Goal: Task Accomplishment & Management: Complete application form

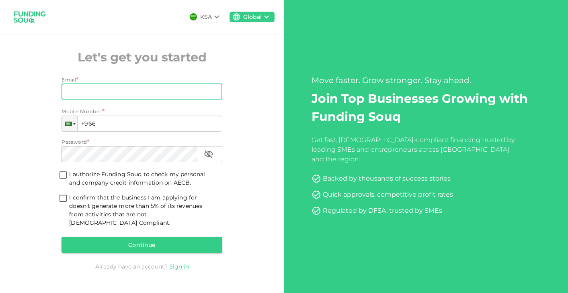
click at [184, 97] on input "Email" at bounding box center [137, 92] width 152 height 16
type input "[EMAIL_ADDRESS][DOMAIN_NAME]"
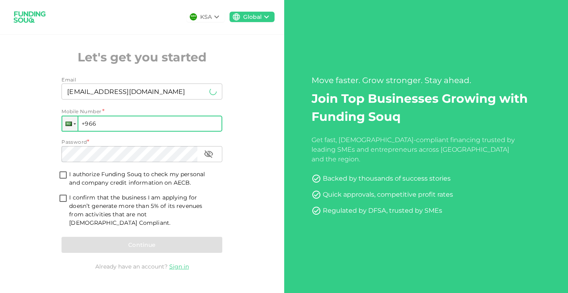
click at [137, 129] on input "+966" at bounding box center [141, 124] width 161 height 16
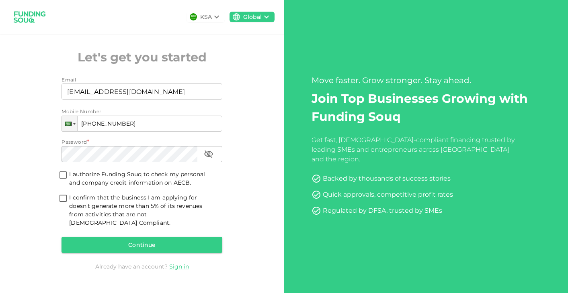
type input "[PHONE_NUMBER]"
click at [64, 180] on input "I authorize Funding Souq to check my personal and company credit information on…" at bounding box center [63, 175] width 12 height 11
checkbox input "true"
click at [63, 205] on input "I confirm that the business I am applying for doesn’t generate more than 5% of …" at bounding box center [63, 199] width 12 height 11
checkbox input "true"
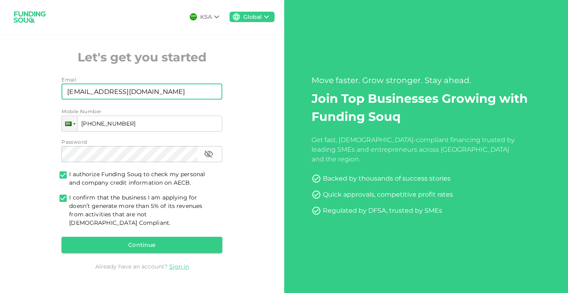
click at [102, 94] on input "[EMAIL_ADDRESS][DOMAIN_NAME]" at bounding box center [137, 92] width 152 height 16
type input "[EMAIL_ADDRESS][DOMAIN_NAME]"
click at [149, 243] on div "Continue" at bounding box center [141, 245] width 161 height 16
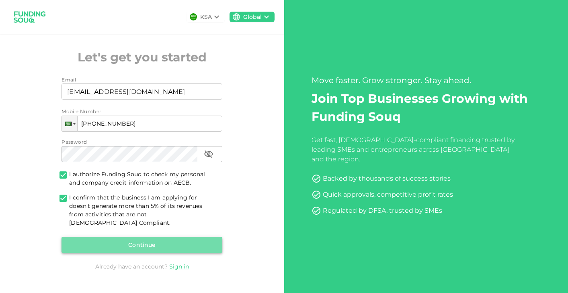
click at [140, 242] on button "Continue" at bounding box center [141, 245] width 161 height 16
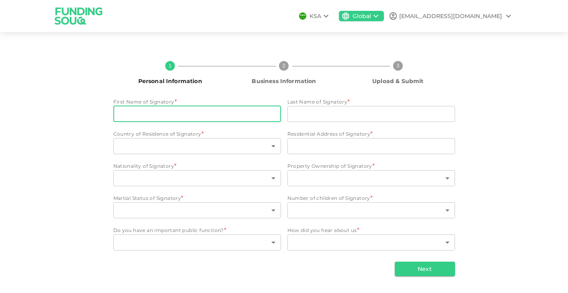
click at [144, 113] on input "First Name of Signatory" at bounding box center [197, 114] width 168 height 16
type input "Gbenga"
type input "Olatoye"
type input "[GEOGRAPHIC_DATA]"
type input "[STREET_ADDRESS]"
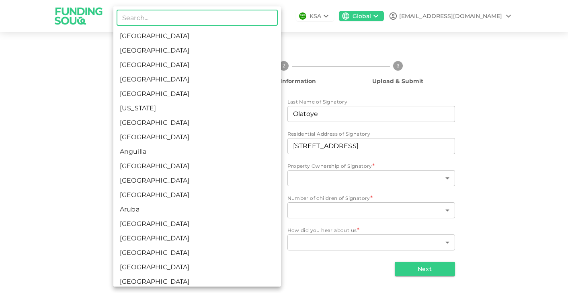
click at [274, 148] on body "KSA Global [EMAIL_ADDRESS][DOMAIN_NAME] 1 Personal Information 2 Business Infor…" at bounding box center [284, 146] width 568 height 293
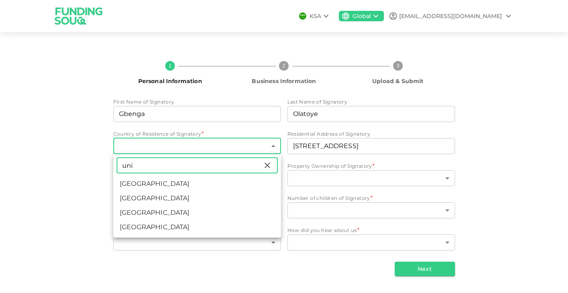
type input "uni"
click at [137, 208] on li "[GEOGRAPHIC_DATA]" at bounding box center [197, 213] width 168 height 14
type input "207"
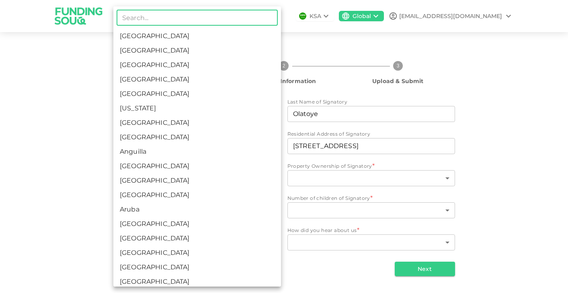
click at [215, 177] on body "KSA Global [EMAIL_ADDRESS][DOMAIN_NAME] 1 Personal Information 2 Business Infor…" at bounding box center [284, 146] width 568 height 293
type input "ni"
click at [158, 278] on li "[GEOGRAPHIC_DATA]" at bounding box center [197, 282] width 168 height 14
type input "143"
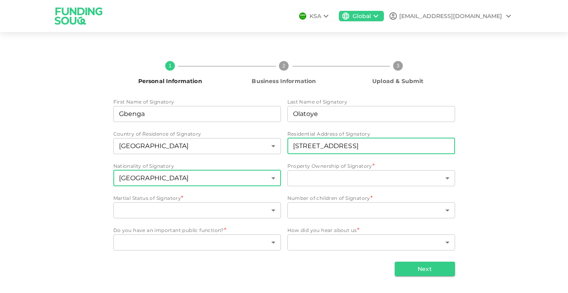
click at [311, 145] on input "[STREET_ADDRESS]" at bounding box center [371, 146] width 168 height 16
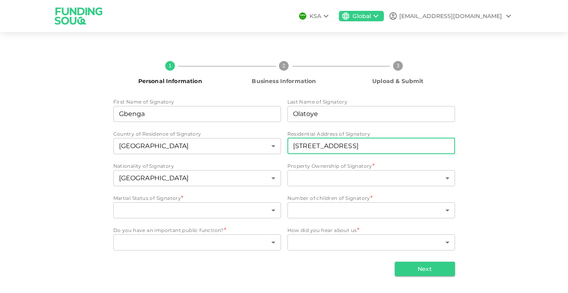
type input "[STREET_ADDRESS]"
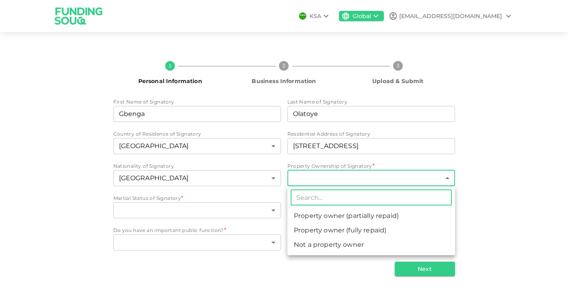
click at [443, 180] on body "KSA Global [EMAIL_ADDRESS][DOMAIN_NAME] 1 Personal Information 2 Business Infor…" at bounding box center [284, 146] width 568 height 293
click at [381, 218] on li "Property owner (partially repaid)" at bounding box center [371, 216] width 168 height 14
type input "1"
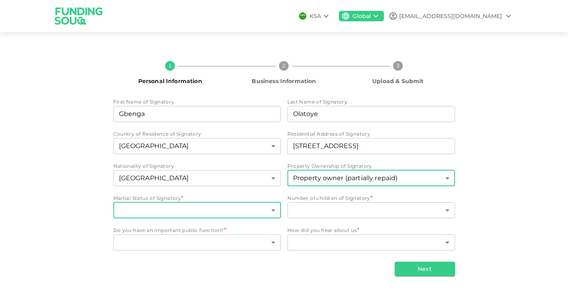
click at [263, 211] on body "KSA Global [EMAIL_ADDRESS][DOMAIN_NAME] 1 Personal Information 2 Business Infor…" at bounding box center [284, 146] width 568 height 293
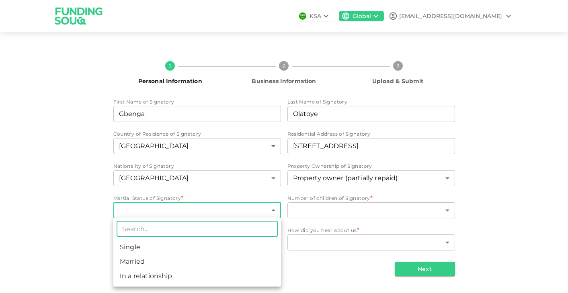
click at [209, 263] on li "Married" at bounding box center [197, 262] width 168 height 14
type input "2"
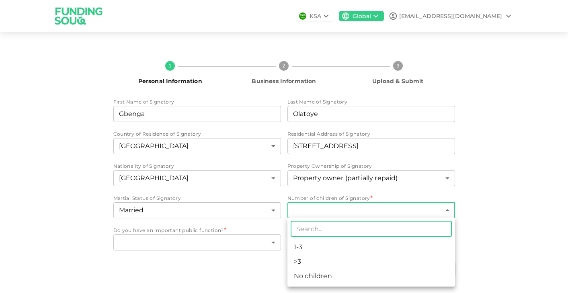
click at [341, 207] on body "KSA Global [EMAIL_ADDRESS][DOMAIN_NAME] 1 Personal Information 2 Business Infor…" at bounding box center [284, 146] width 568 height 293
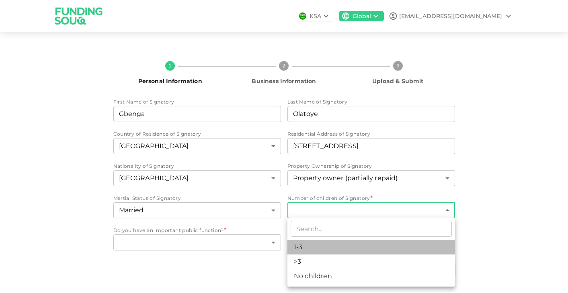
click at [305, 248] on li "1-3" at bounding box center [371, 247] width 168 height 14
type input "1"
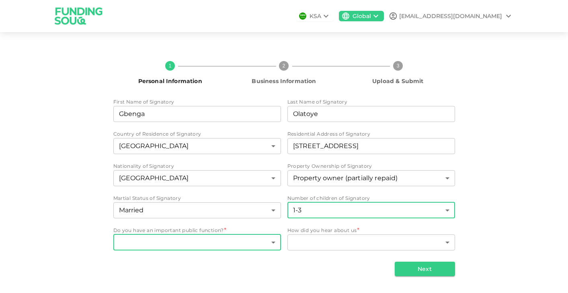
click at [260, 243] on body "KSA Global [EMAIL_ADDRESS][DOMAIN_NAME] 1 Personal Information 2 Business Infor…" at bounding box center [284, 146] width 568 height 293
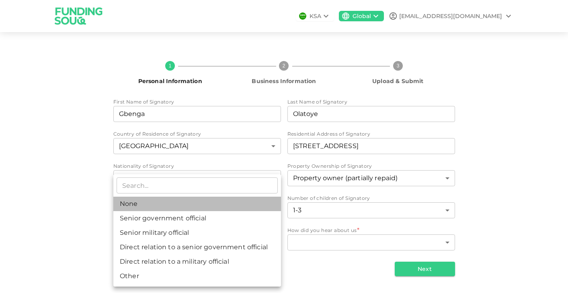
click at [152, 205] on li "None" at bounding box center [197, 204] width 168 height 14
type input "1"
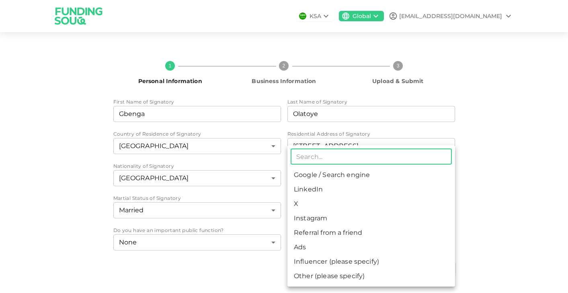
click at [348, 242] on body "KSA Global [EMAIL_ADDRESS][DOMAIN_NAME] 1 Personal Information 2 Business Infor…" at bounding box center [284, 146] width 568 height 293
click at [353, 190] on li "LinkedIn" at bounding box center [371, 189] width 168 height 14
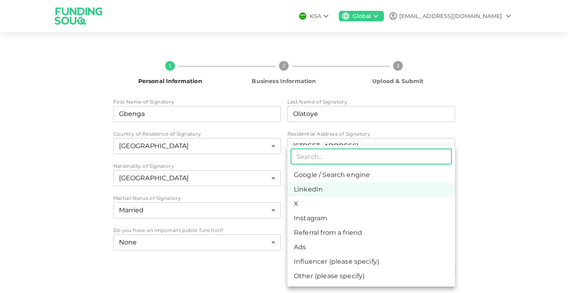
click at [379, 246] on body "KSA Global [EMAIL_ADDRESS][DOMAIN_NAME] 1 Personal Information 2 Business Infor…" at bounding box center [284, 146] width 568 height 293
click at [338, 266] on li "Influencer (please specify)" at bounding box center [371, 262] width 168 height 14
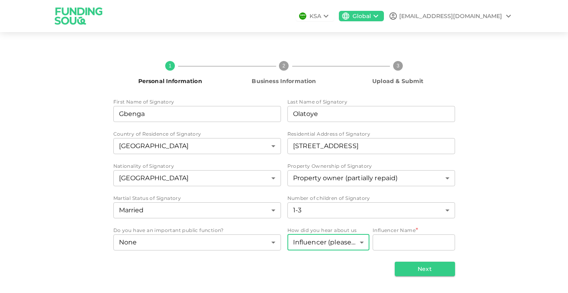
click at [362, 243] on body "KSA Global [EMAIL_ADDRESS][DOMAIN_NAME] 1 Personal Information 2 Business Infor…" at bounding box center [284, 146] width 568 height 293
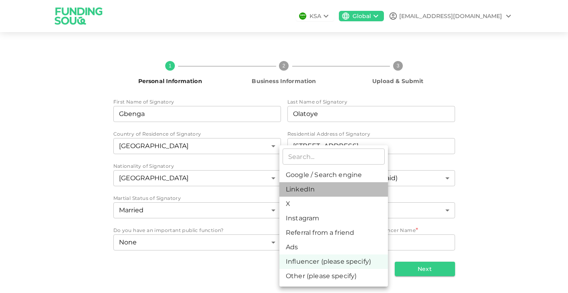
click at [347, 185] on li "LinkedIn" at bounding box center [333, 189] width 108 height 14
type input "3"
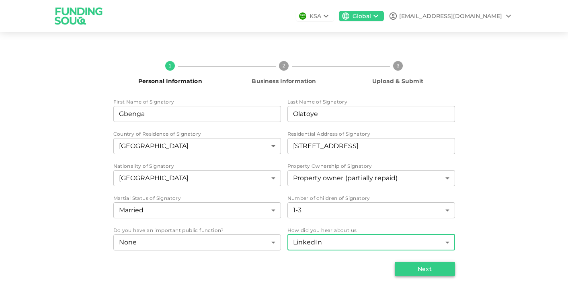
click at [421, 270] on button "Next" at bounding box center [425, 269] width 60 height 14
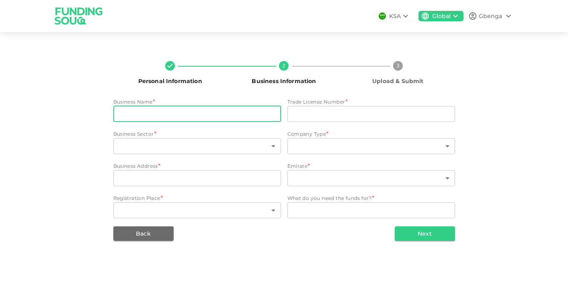
click at [198, 114] on input "businessName" at bounding box center [197, 114] width 168 height 16
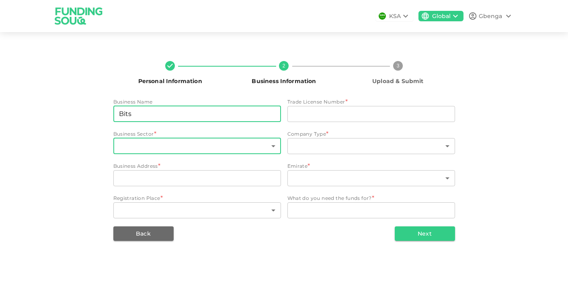
type input "Bits"
click at [138, 145] on body "KSA Global Gbenga Personal Information 2 Business Information 3 Upload & Submit…" at bounding box center [284, 146] width 568 height 293
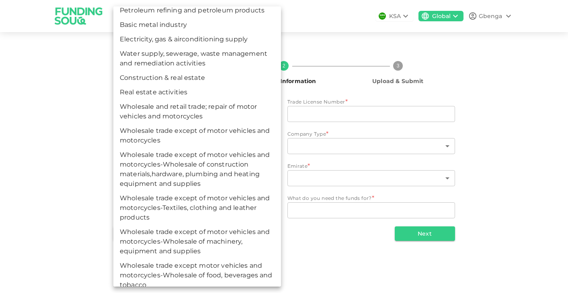
scroll to position [7, 0]
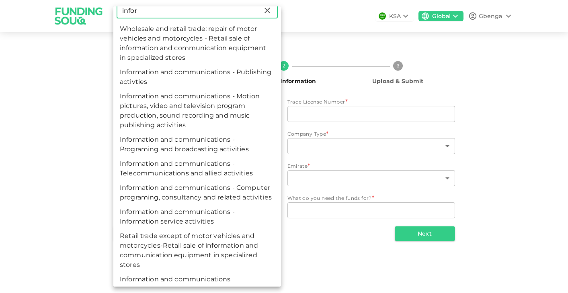
type input "infor"
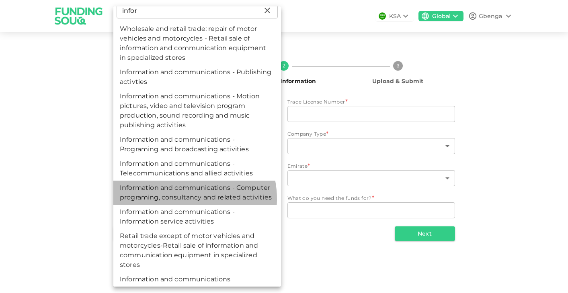
click at [181, 199] on li "Information and communications - Computer programing, consultancy and related a…" at bounding box center [197, 193] width 168 height 24
type input "96"
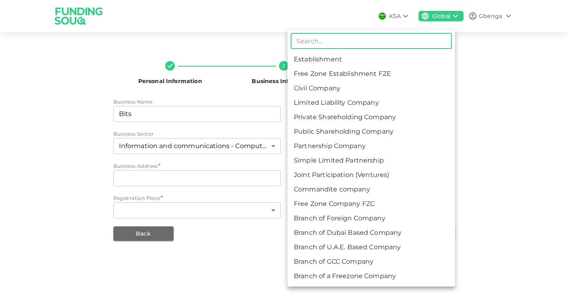
click at [325, 149] on body "KSA Global Gbenga Personal Information 2 Business Information 3 Upload & Submit…" at bounding box center [284, 146] width 568 height 293
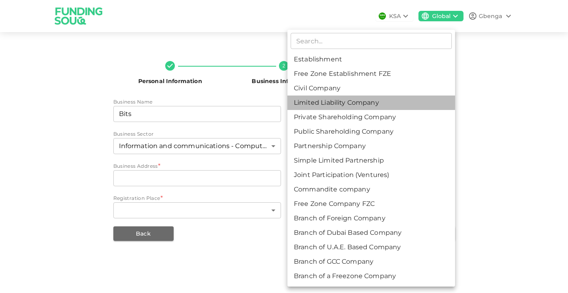
click at [331, 98] on li "Limited Liability Company" at bounding box center [371, 103] width 168 height 14
type input "4"
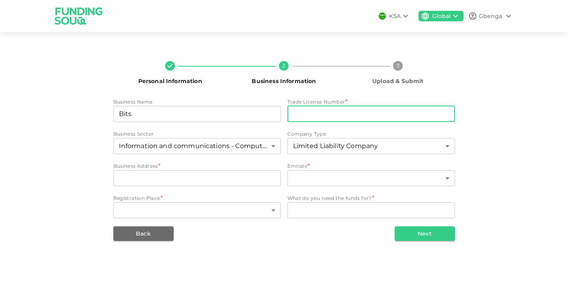
click at [327, 116] on input "tradeLicenseNumber" at bounding box center [371, 114] width 168 height 16
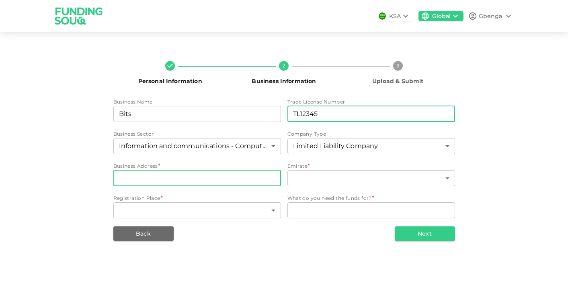
type input "TL12345"
click at [227, 185] on input "businessAddress" at bounding box center [197, 178] width 168 height 16
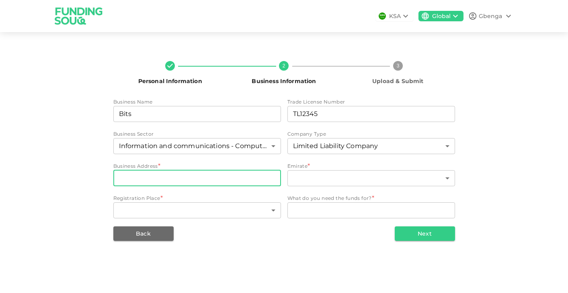
click at [221, 179] on input "businessAddress" at bounding box center [197, 178] width 168 height 16
type input "r"
type input "1 test"
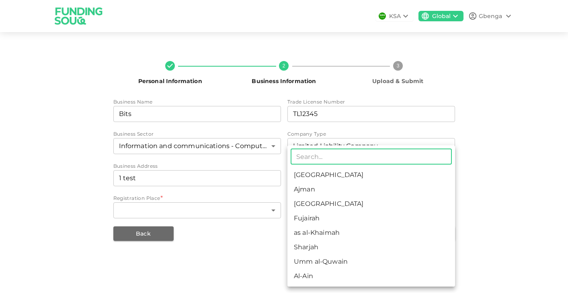
click at [320, 176] on body "KSA Global Gbenga Personal Information 2 Business Information 3 Upload & Submit…" at bounding box center [284, 146] width 568 height 293
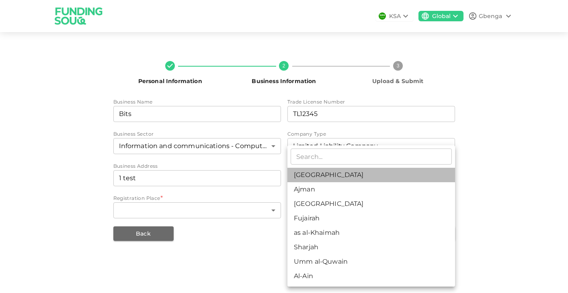
click at [338, 172] on li "[GEOGRAPHIC_DATA]" at bounding box center [371, 175] width 168 height 14
type input "1"
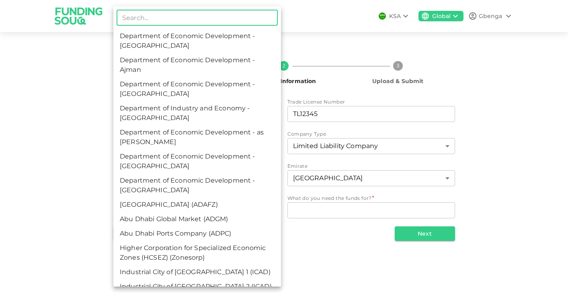
click at [252, 211] on body "KSA Global Gbenga Personal Information 2 Business Information 3 Upload & Submit…" at bounding box center [284, 146] width 568 height 293
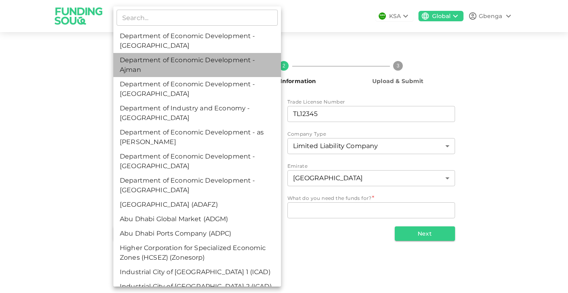
click at [243, 61] on li "Department of Economic Development - Ajman" at bounding box center [197, 65] width 168 height 24
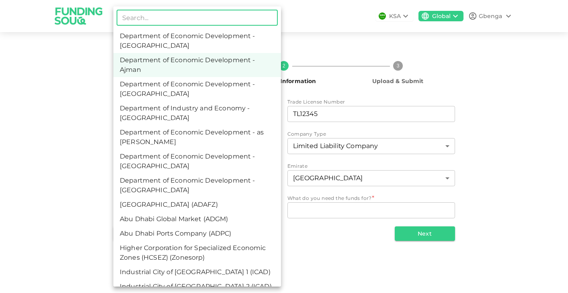
click at [225, 211] on body "KSA Global Gbenga Personal Information 2 Business Information 3 Upload & Submit…" at bounding box center [284, 146] width 568 height 293
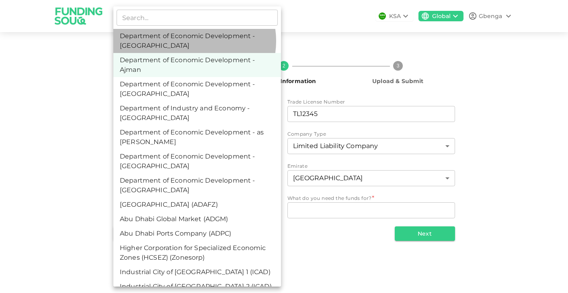
click at [192, 41] on li "Department of Economic Development - [GEOGRAPHIC_DATA]" at bounding box center [197, 41] width 168 height 24
type input "1"
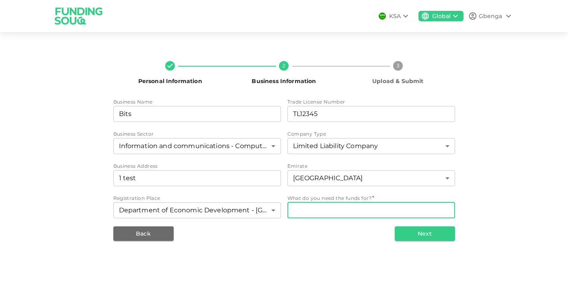
click at [344, 210] on textarea "WhatDoYouNeedFundsFor" at bounding box center [371, 210] width 156 height 9
type textarea "Project funding"
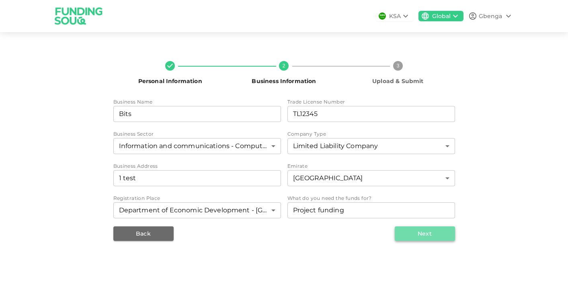
click at [417, 231] on button "Next" at bounding box center [425, 234] width 60 height 14
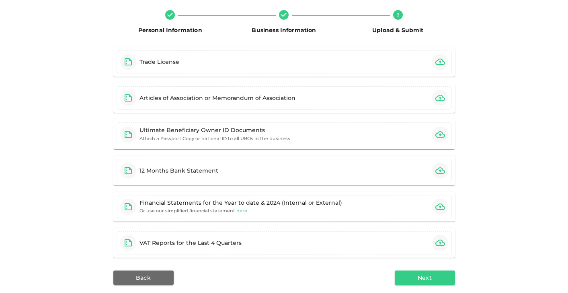
scroll to position [51, 0]
click at [138, 276] on button "Back" at bounding box center [143, 278] width 60 height 14
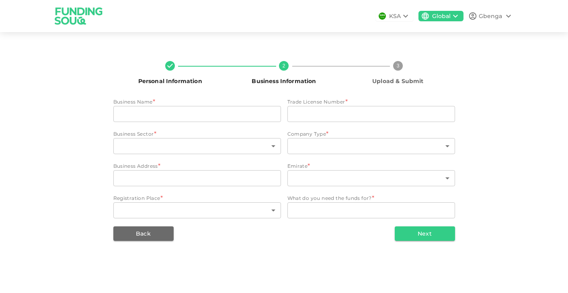
type input "Bits"
type input "TL12345"
type input "96"
type input "4"
type input "1 test"
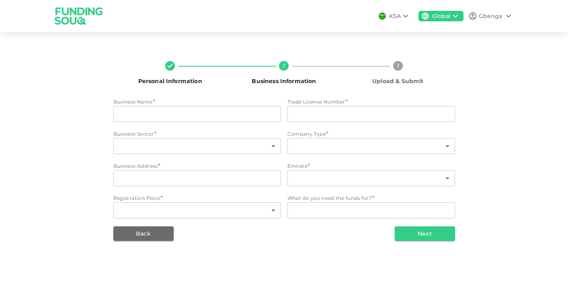
type input "1"
type textarea "Project funding"
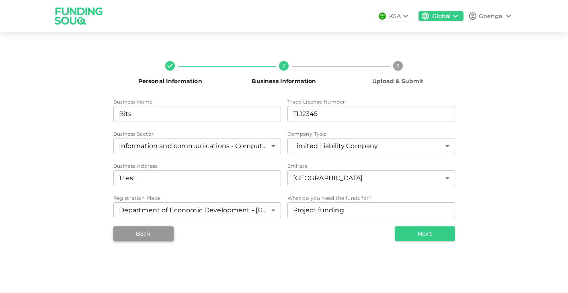
click at [151, 229] on button "Back" at bounding box center [143, 234] width 60 height 14
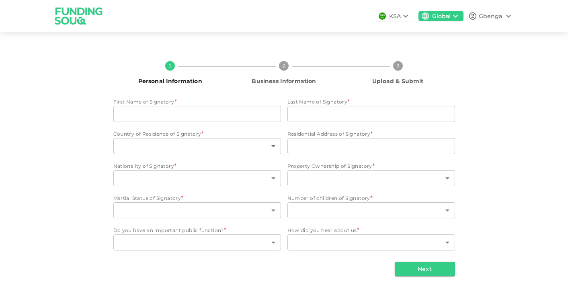
type input "Gbenga"
type input "Olatoye"
type input "207"
type input "[STREET_ADDRESS]"
type input "143"
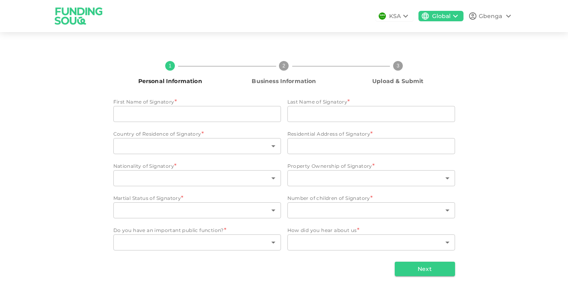
type input "1"
type input "2"
type input "1"
type input "3"
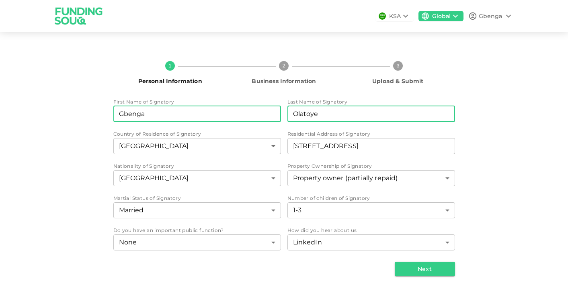
drag, startPoint x: 323, startPoint y: 113, endPoint x: 278, endPoint y: 114, distance: 45.4
click at [278, 114] on div "First Name of Signatory First Name of Signatory Gbenga First Name of Signatory …" at bounding box center [284, 175] width 342 height 154
type input "Toy"
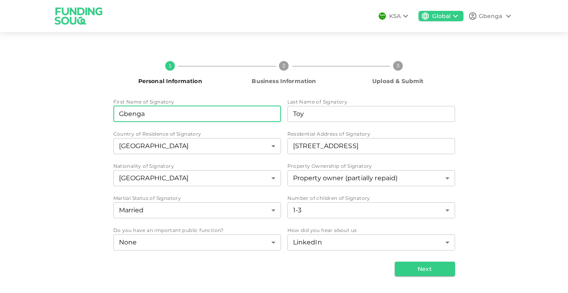
drag, startPoint x: 147, startPoint y: 110, endPoint x: 124, endPoint y: 110, distance: 22.9
click at [124, 110] on input "Gbenga" at bounding box center [197, 114] width 168 height 16
type input "Gb"
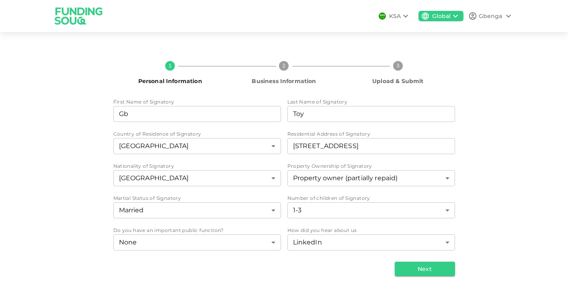
click at [499, 110] on div "1 Personal Information 2 Business Information 3 Upload & Submit First Name of S…" at bounding box center [284, 166] width 458 height 222
click at [419, 266] on button "Next" at bounding box center [425, 269] width 60 height 14
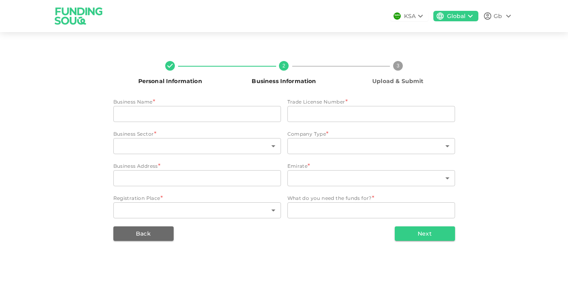
type input "Bits"
type input "TL12345"
type input "96"
type input "4"
type input "1 test"
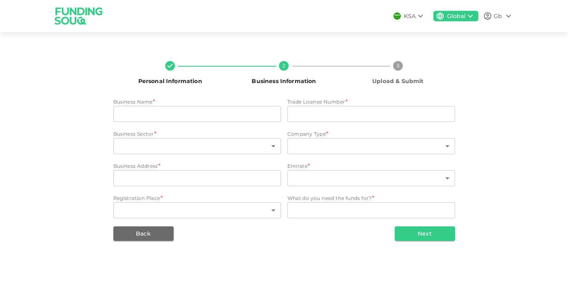
type input "1"
type textarea "Project funding"
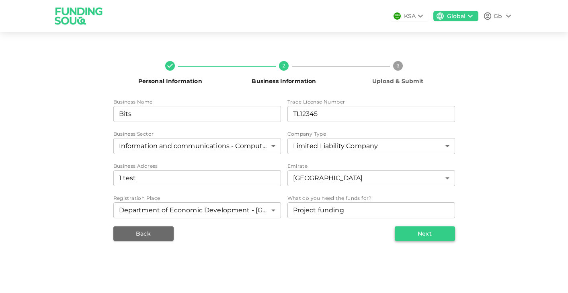
click at [410, 236] on button "Next" at bounding box center [425, 234] width 60 height 14
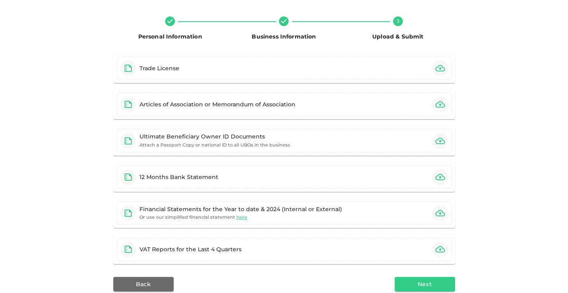
scroll to position [45, 0]
click at [428, 282] on button "Next" at bounding box center [425, 284] width 60 height 14
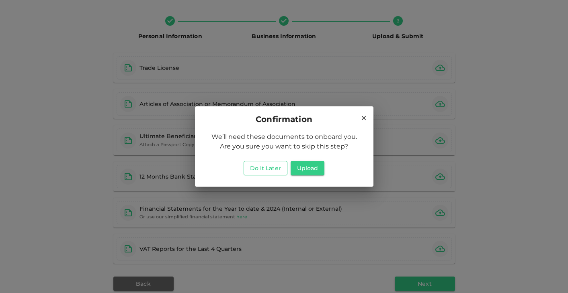
click at [267, 167] on button "Do it Later" at bounding box center [265, 168] width 44 height 14
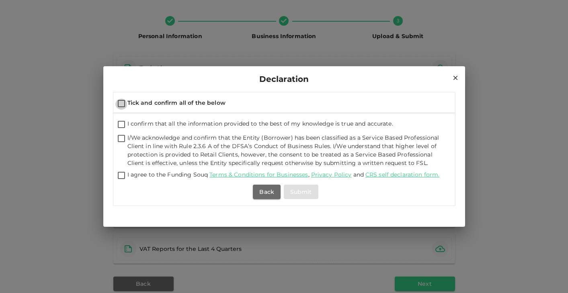
click at [122, 101] on input "Tick and confirm all of the below" at bounding box center [121, 104] width 12 height 11
checkbox input "true"
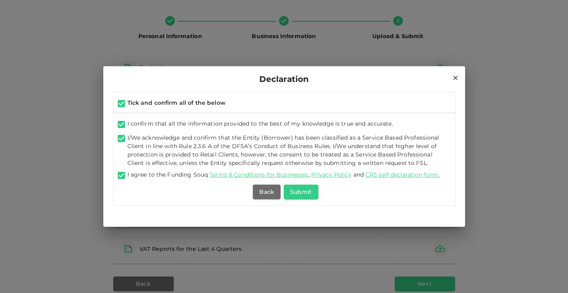
click at [453, 81] on icon at bounding box center [455, 77] width 7 height 7
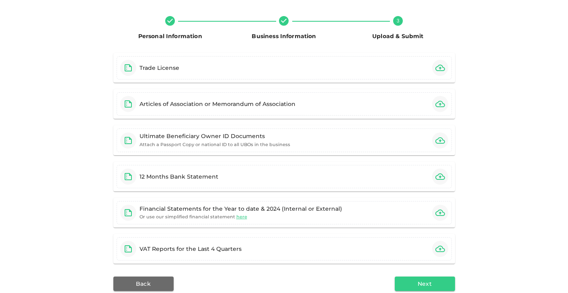
scroll to position [0, 0]
